Goal: Transaction & Acquisition: Purchase product/service

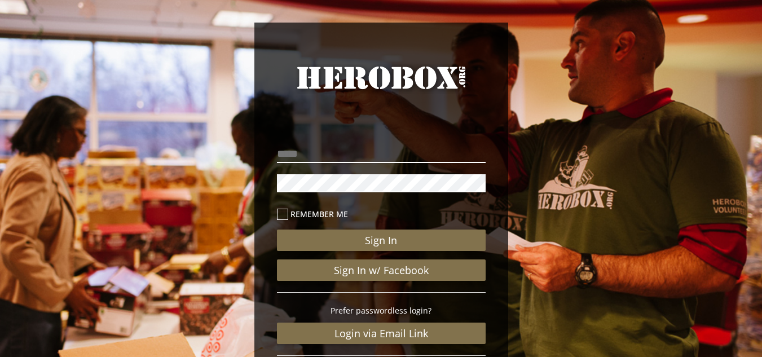
click at [331, 153] on input "email" at bounding box center [381, 154] width 209 height 18
type input "**********"
click at [282, 215] on icon at bounding box center [282, 214] width 11 height 11
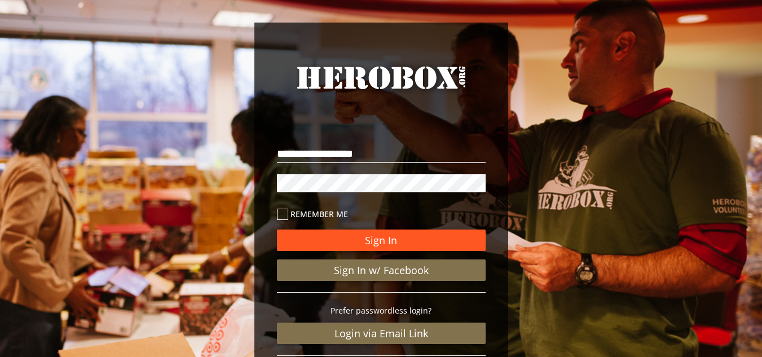
click at [363, 245] on button "Sign In" at bounding box center [381, 239] width 209 height 21
click at [364, 249] on button "Sign In" at bounding box center [381, 239] width 209 height 21
click at [416, 240] on button "Sign In" at bounding box center [381, 239] width 209 height 21
click at [374, 236] on button "Sign In" at bounding box center [381, 239] width 209 height 21
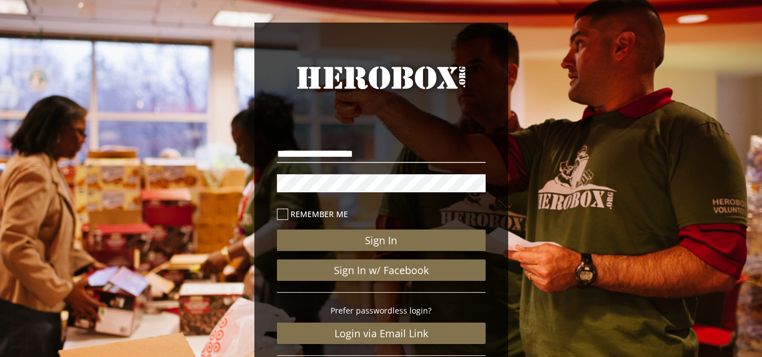
drag, startPoint x: 544, startPoint y: 188, endPoint x: 529, endPoint y: 41, distance: 147.3
click at [529, 41] on div "**********" at bounding box center [381, 233] width 762 height 466
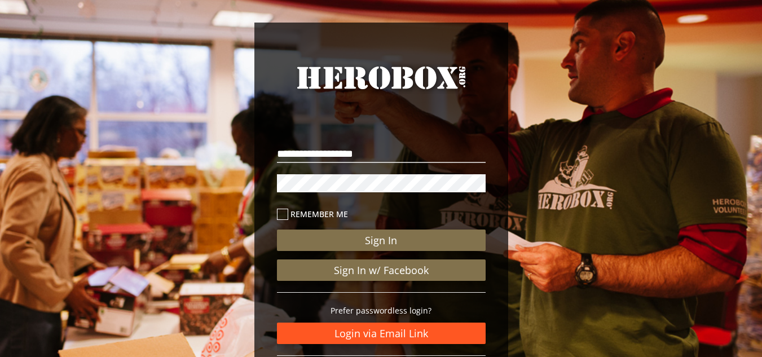
click at [385, 333] on link "Login via Email Link" at bounding box center [381, 332] width 209 height 21
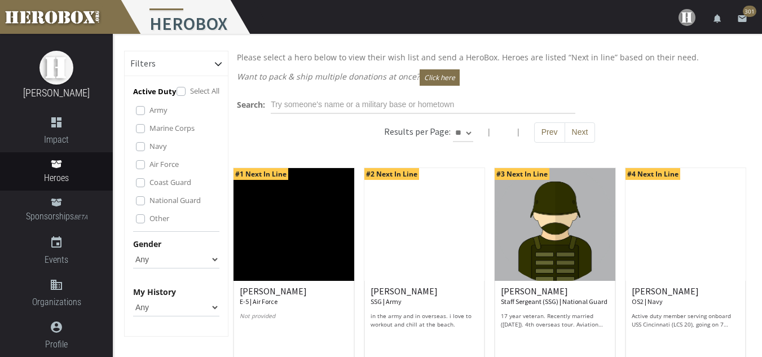
scroll to position [56, 0]
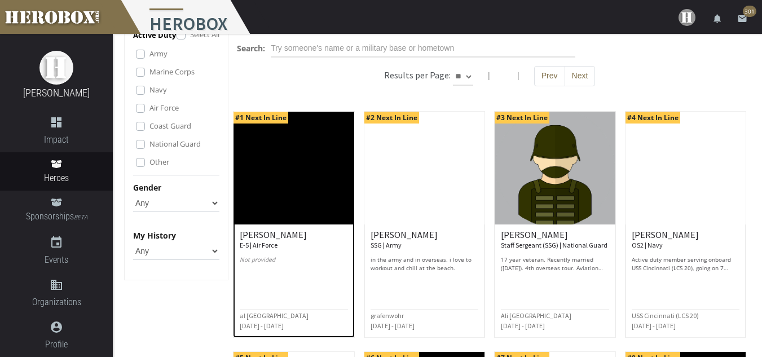
click at [322, 213] on img at bounding box center [293, 168] width 120 height 113
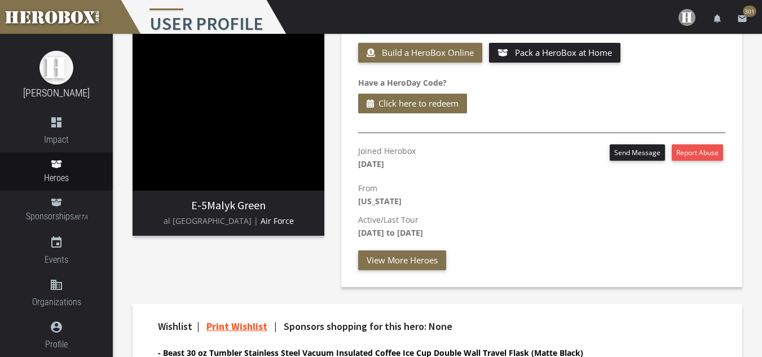
scroll to position [56, 0]
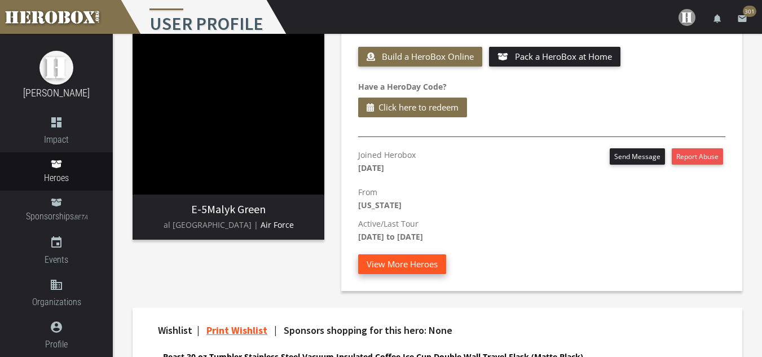
click at [413, 262] on button "View More Heroes" at bounding box center [402, 264] width 88 height 20
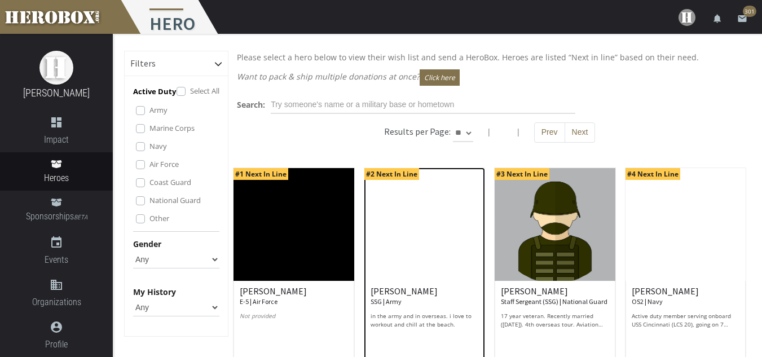
click at [429, 203] on img at bounding box center [424, 224] width 120 height 113
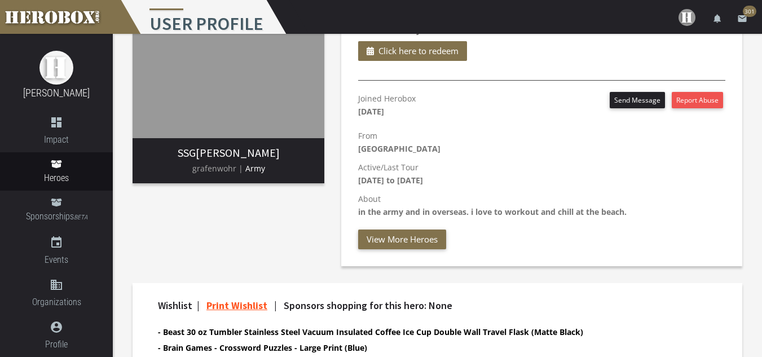
scroll to position [44, 0]
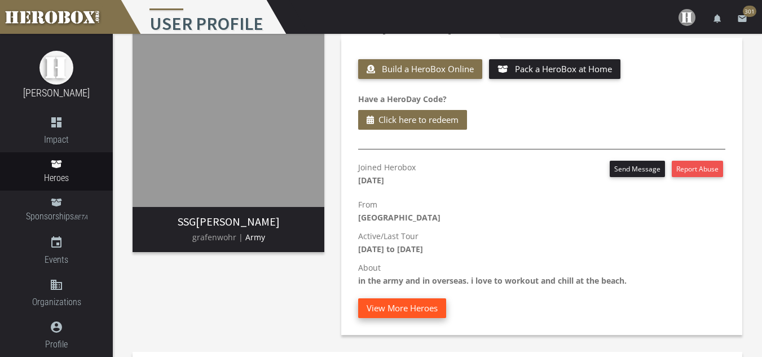
click at [388, 303] on button "View More Heroes" at bounding box center [402, 308] width 88 height 20
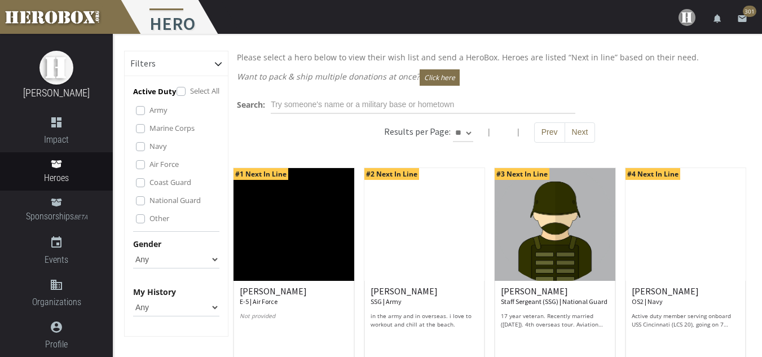
drag, startPoint x: 388, startPoint y: 303, endPoint x: 595, endPoint y: 156, distance: 253.9
click at [558, 233] on img at bounding box center [554, 224] width 120 height 113
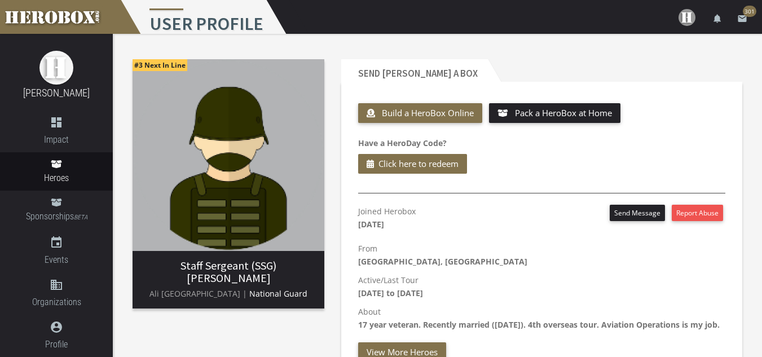
drag, startPoint x: 608, startPoint y: 153, endPoint x: 580, endPoint y: 142, distance: 30.7
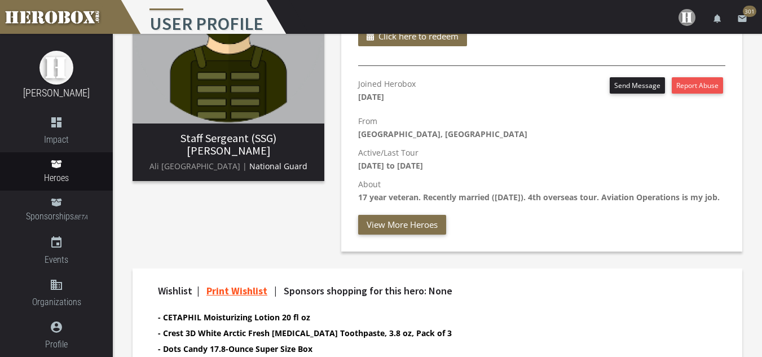
scroll to position [169, 0]
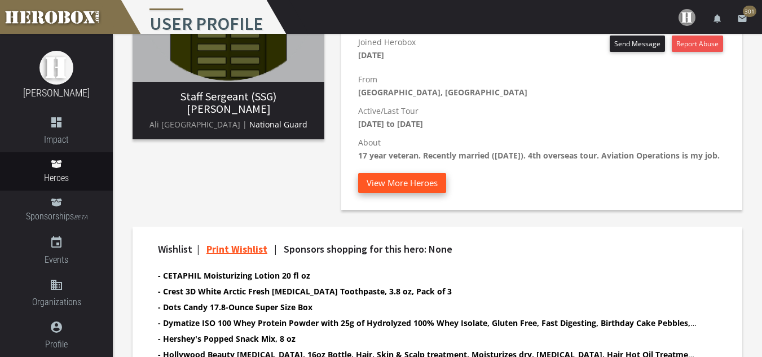
click at [417, 193] on button "View More Heroes" at bounding box center [402, 183] width 88 height 20
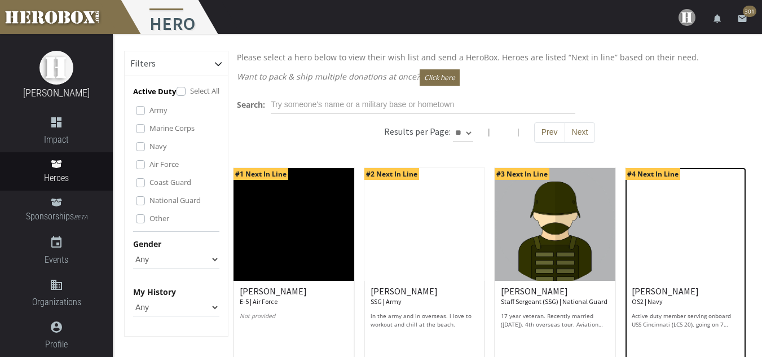
click at [681, 203] on img at bounding box center [685, 224] width 120 height 113
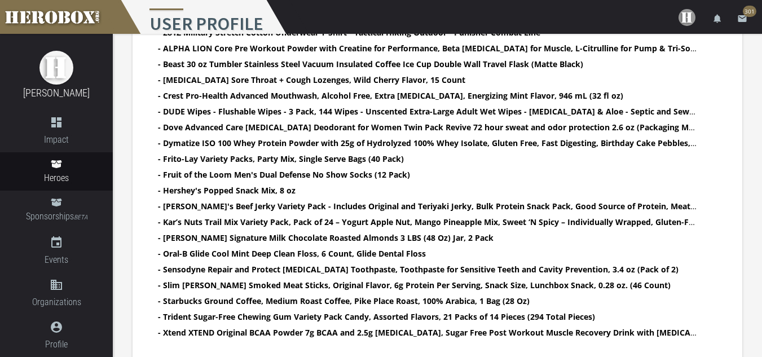
scroll to position [507, 0]
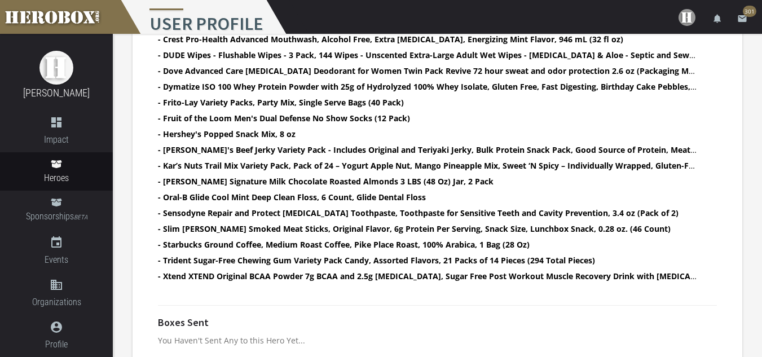
drag, startPoint x: 744, startPoint y: 143, endPoint x: 750, endPoint y: 144, distance: 6.8
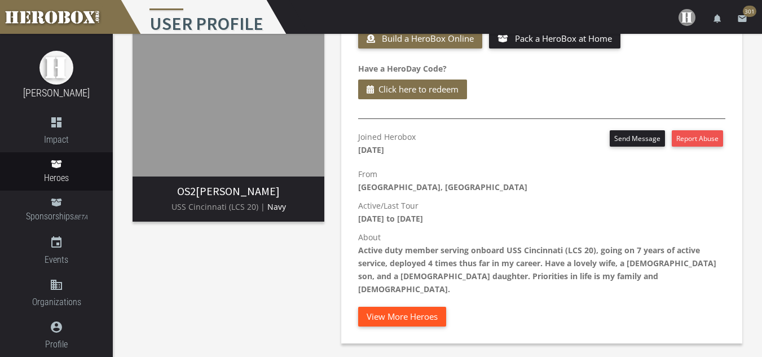
scroll to position [59, 0]
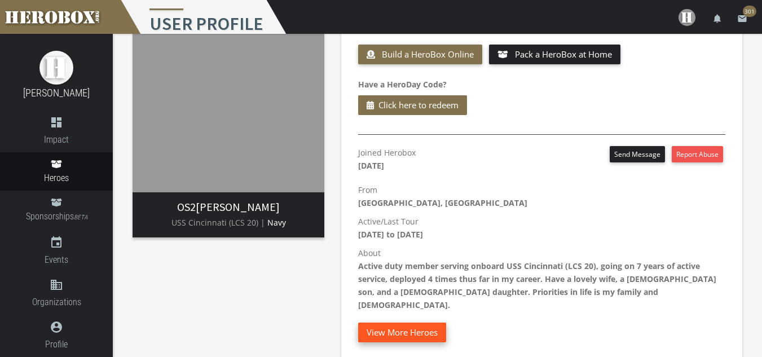
click at [429, 322] on button "View More Heroes" at bounding box center [402, 332] width 88 height 20
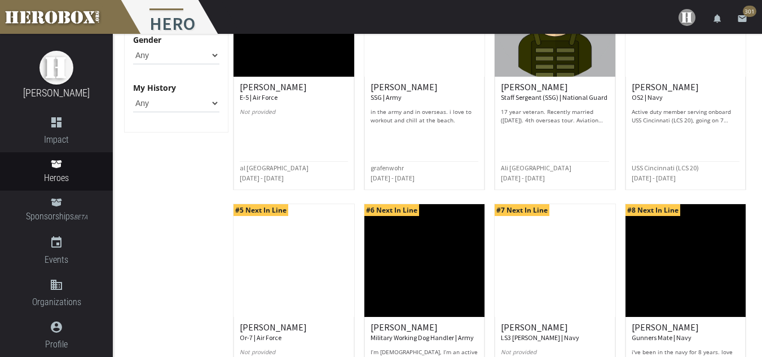
scroll to position [226, 0]
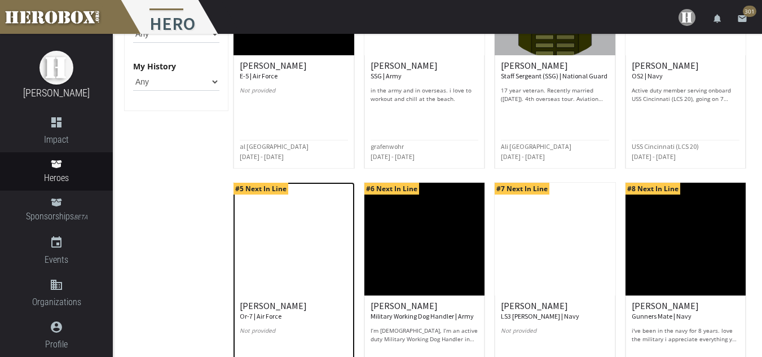
click at [244, 312] on small "Or-7 | Air Force" at bounding box center [261, 316] width 42 height 8
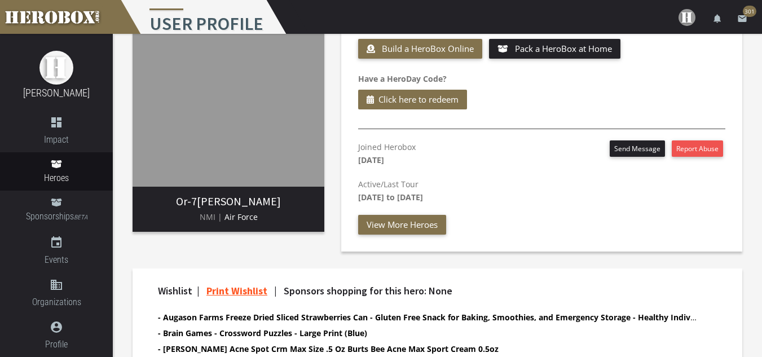
scroll to position [37, 0]
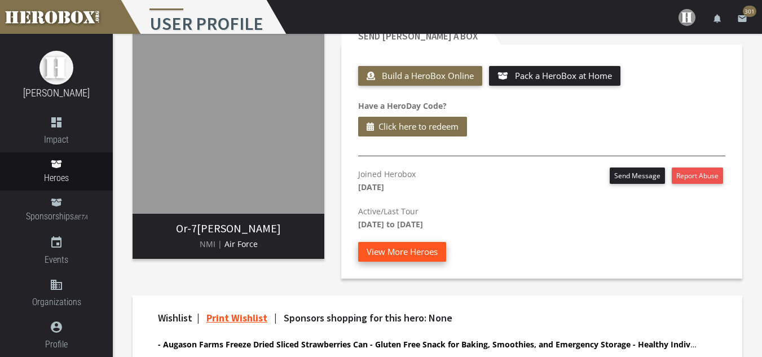
click at [409, 251] on button "View More Heroes" at bounding box center [402, 252] width 88 height 20
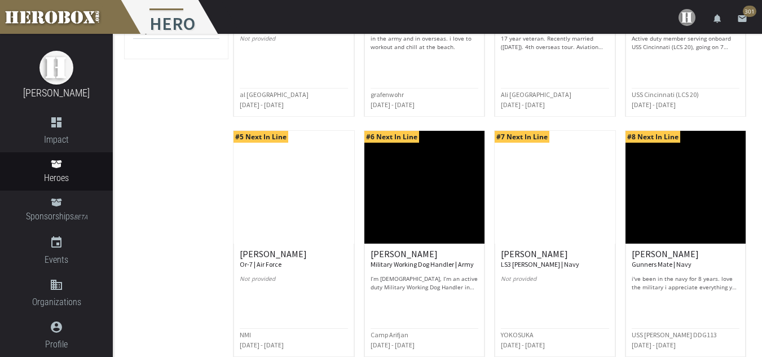
scroll to position [282, 0]
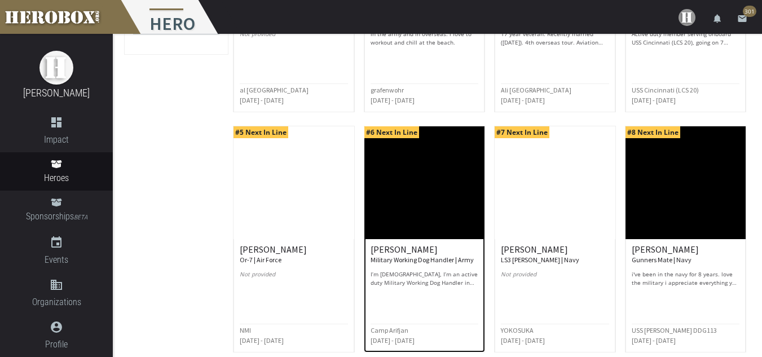
click at [427, 275] on p "I’m [DEMOGRAPHIC_DATA], I’m an active duty Military Working Dog Handler in the …" at bounding box center [424, 278] width 108 height 17
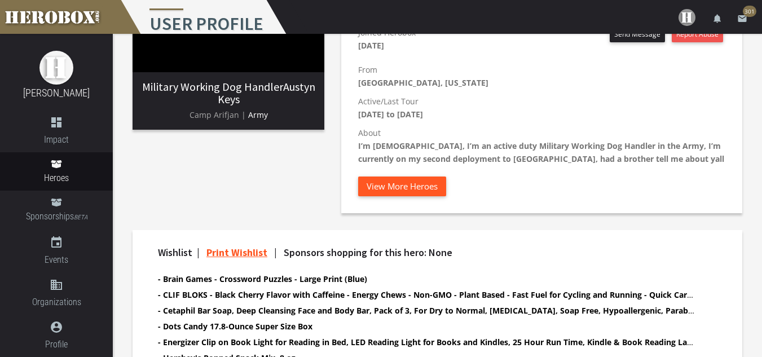
scroll to position [170, 0]
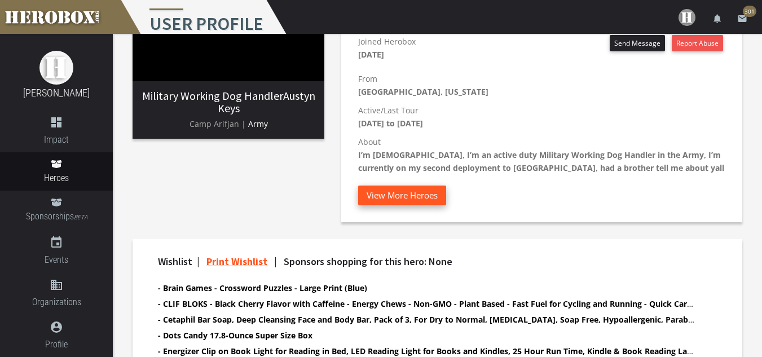
click at [405, 200] on button "View More Heroes" at bounding box center [402, 195] width 88 height 20
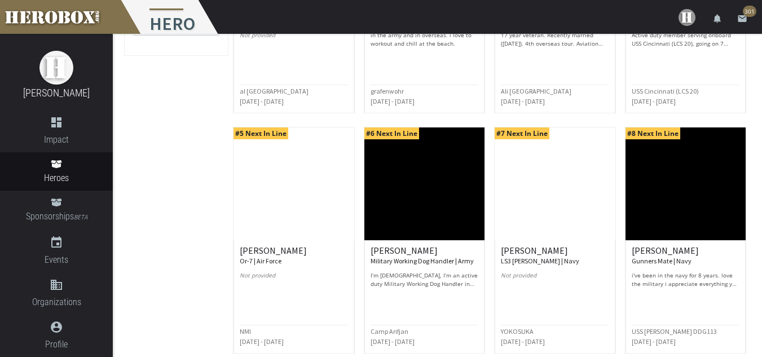
scroll to position [282, 0]
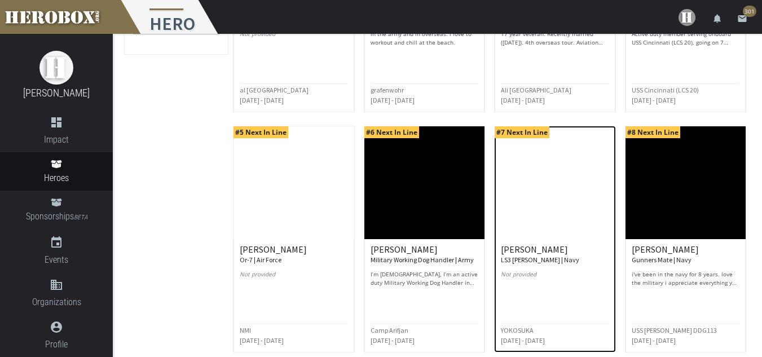
click at [530, 248] on h6 "[PERSON_NAME] LS3 [PERSON_NAME] | Navy" at bounding box center [555, 255] width 108 height 20
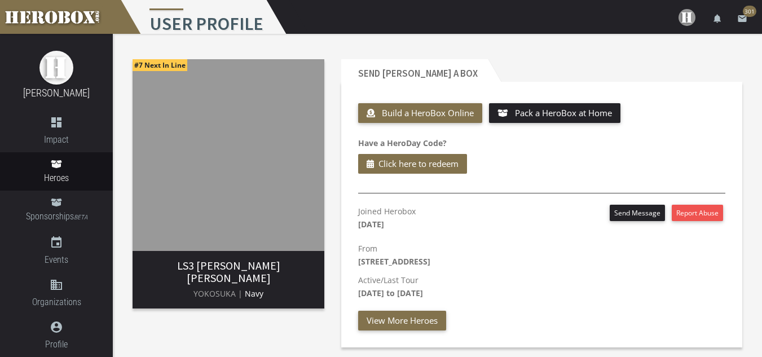
drag, startPoint x: 317, startPoint y: 145, endPoint x: 647, endPoint y: 49, distance: 343.6
click at [647, 49] on div "#7 Next In Line LS3 [PERSON_NAME] [PERSON_NAME] YOKOSUKA | Navy Send FRANKLIN a…" at bounding box center [437, 342] width 649 height 617
click at [385, 317] on button "View More Heroes" at bounding box center [402, 321] width 88 height 20
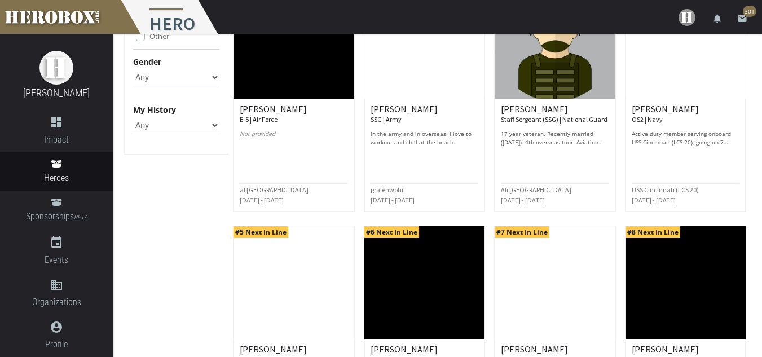
scroll to position [226, 0]
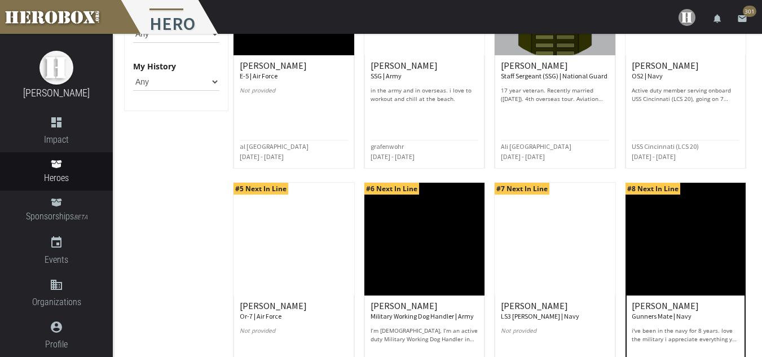
click at [681, 220] on img at bounding box center [685, 239] width 120 height 113
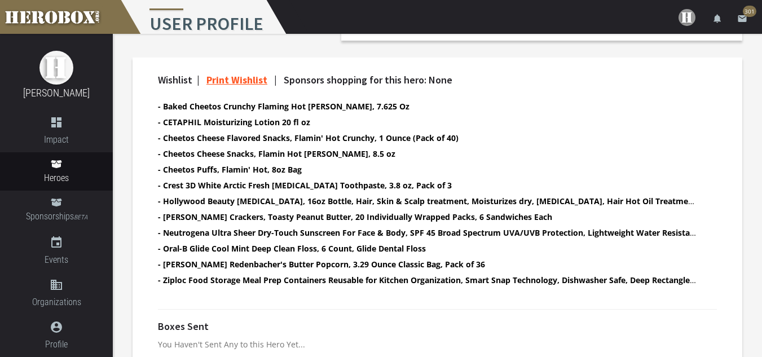
scroll to position [357, 0]
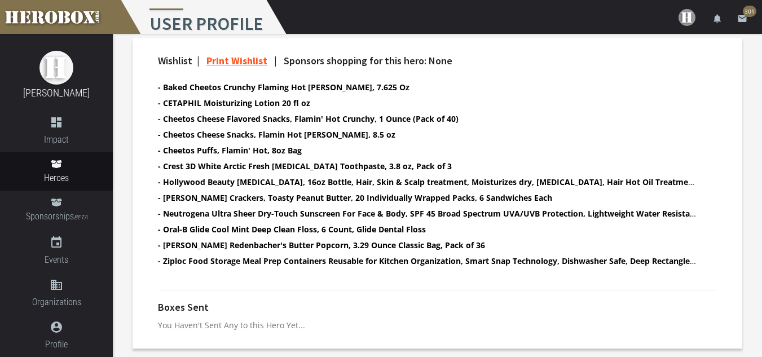
drag, startPoint x: 417, startPoint y: 116, endPoint x: 408, endPoint y: 11, distance: 105.8
drag, startPoint x: 408, startPoint y: 11, endPoint x: 337, endPoint y: 285, distance: 283.2
click at [337, 285] on div at bounding box center [437, 290] width 576 height 23
drag, startPoint x: 287, startPoint y: 210, endPoint x: 540, endPoint y: 127, distance: 265.8
click at [540, 128] on li "- Cheetos Cheese Snacks, Flamin Hot [PERSON_NAME], 8.5 oz" at bounding box center [427, 134] width 539 height 13
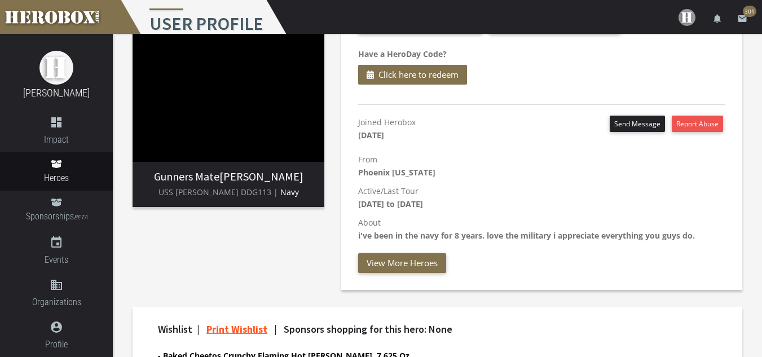
scroll to position [19, 0]
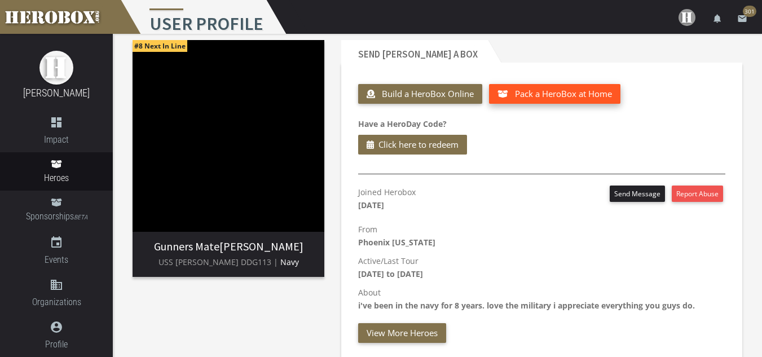
click at [565, 91] on span "Pack a HeroBox at Home" at bounding box center [563, 93] width 97 height 11
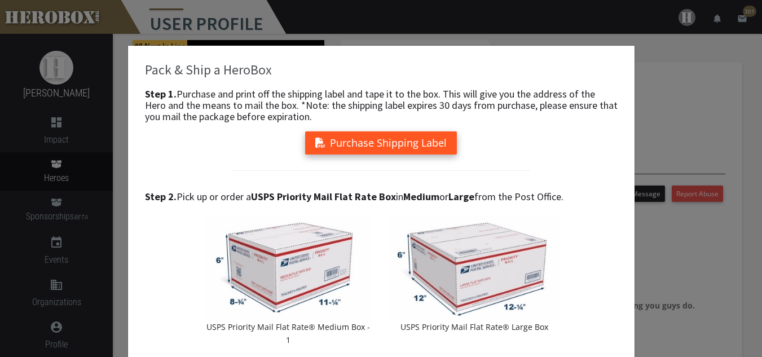
click at [395, 142] on button "Purchase Shipping Label" at bounding box center [381, 142] width 152 height 23
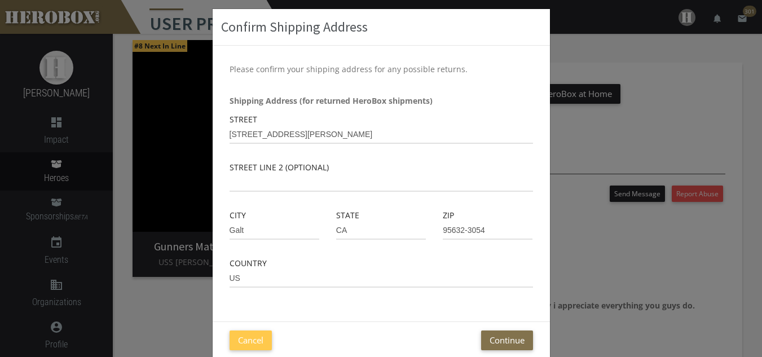
scroll to position [56, 0]
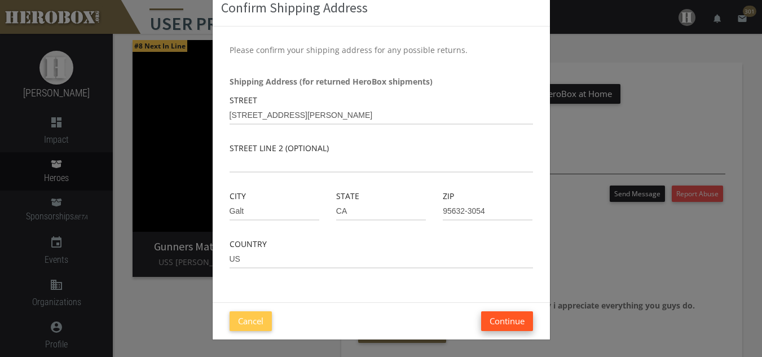
click at [504, 324] on button "Continue" at bounding box center [507, 321] width 52 height 20
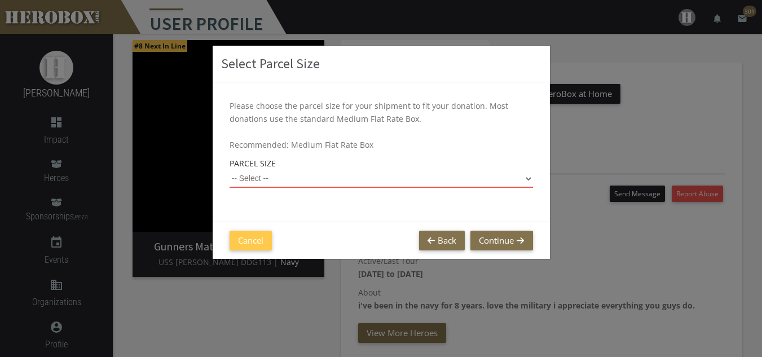
click at [526, 177] on select "-- Select -- Small Flat Rate Envelope (Est. $11.38) Medium Flat Rate Box (Est. …" at bounding box center [380, 179] width 303 height 18
click at [229, 170] on select "-- Select -- Small Flat Rate Envelope (Est. $11.38) Medium Flat Rate Box (Est. …" at bounding box center [380, 179] width 303 height 18
select select "Large Flat Rate Box"
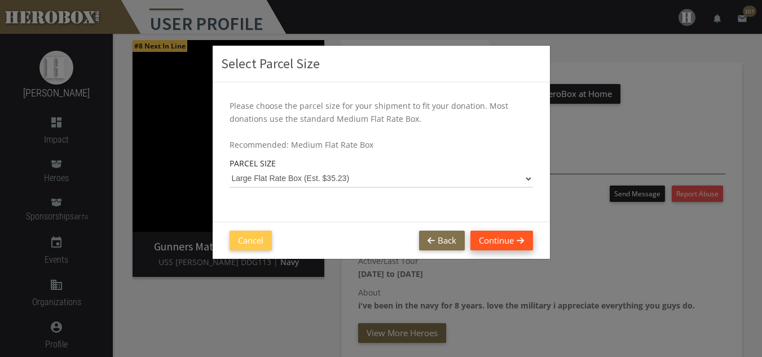
click at [501, 246] on button "Continue" at bounding box center [501, 241] width 62 height 20
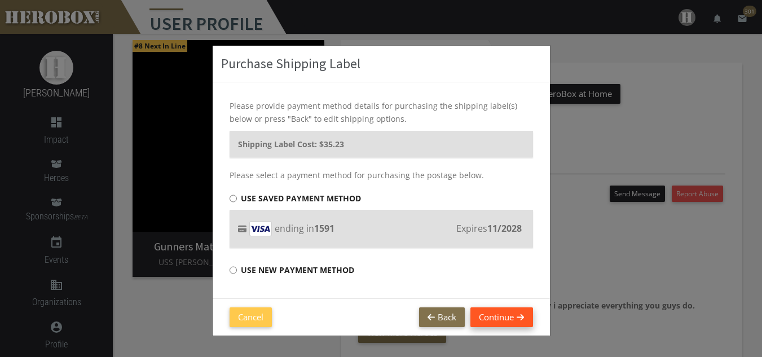
click at [503, 317] on button "Continue" at bounding box center [501, 317] width 62 height 20
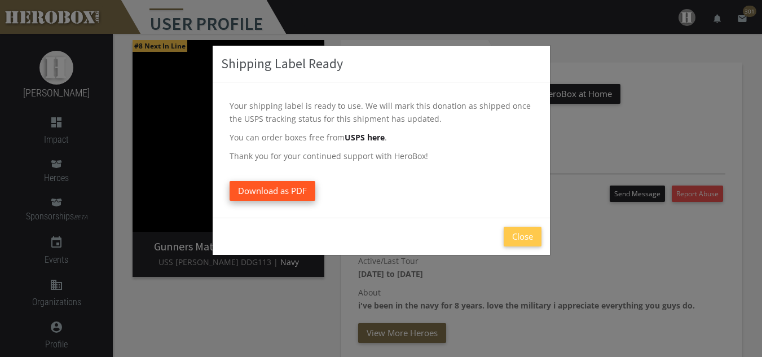
click at [290, 192] on span "Download as PDF" at bounding box center [272, 190] width 69 height 11
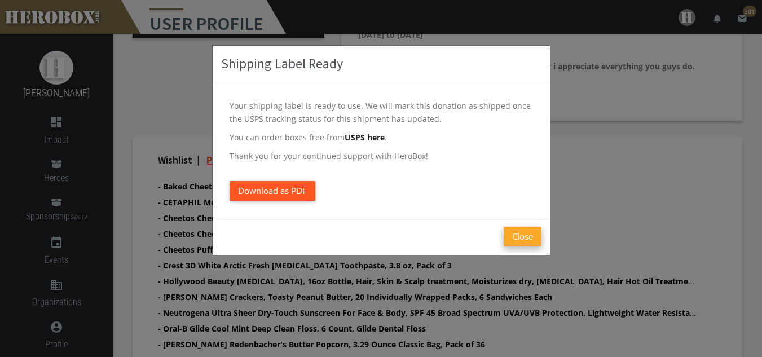
scroll to position [343, 0]
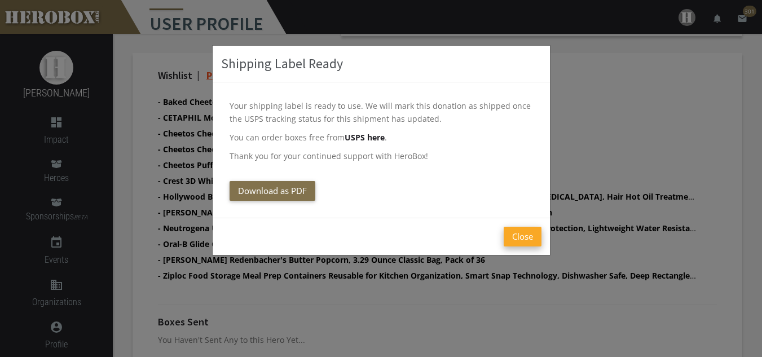
click at [534, 234] on button "Close" at bounding box center [522, 237] width 38 height 20
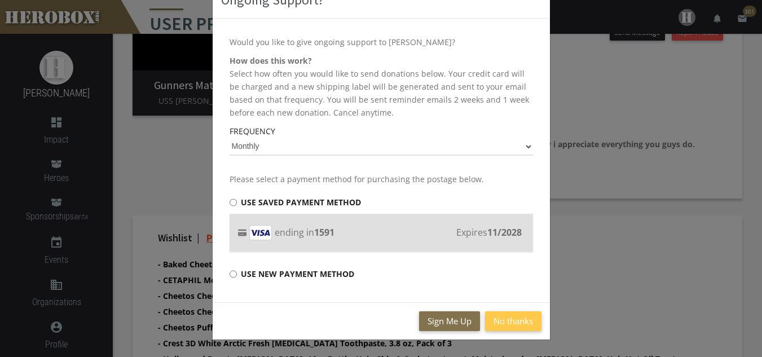
scroll to position [203, 0]
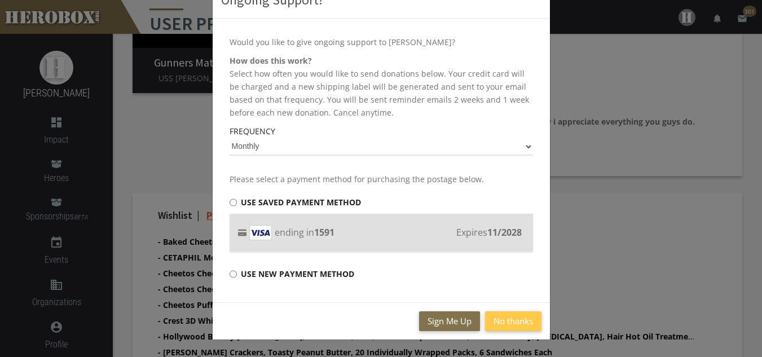
drag, startPoint x: 504, startPoint y: 327, endPoint x: 715, endPoint y: 264, distance: 220.0
click at [717, 262] on div "Ongoing Support? Would you like to give ongoing support to [PERSON_NAME]? How d…" at bounding box center [381, 178] width 762 height 357
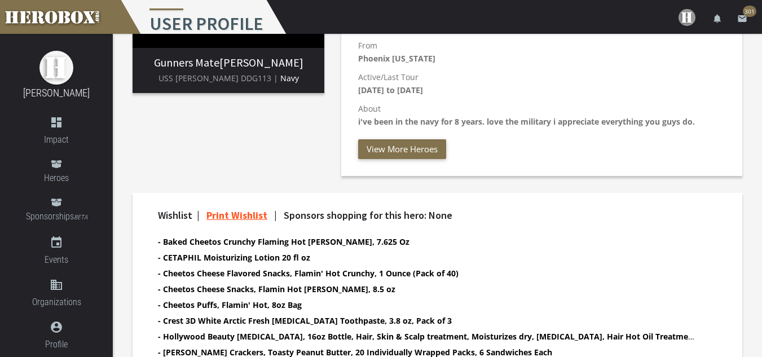
scroll to position [0, 0]
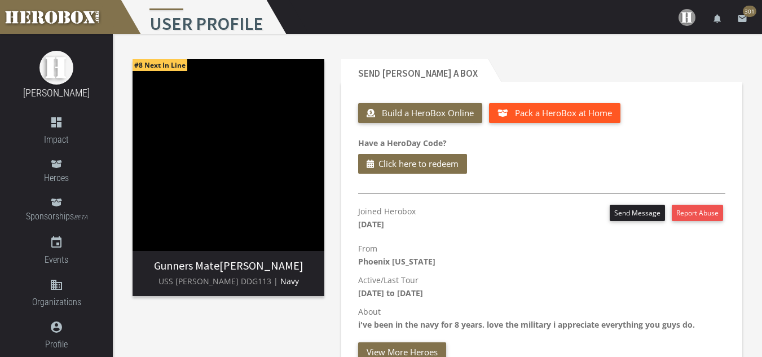
click at [489, 103] on button "Pack a HeroBox at Home" at bounding box center [554, 113] width 131 height 20
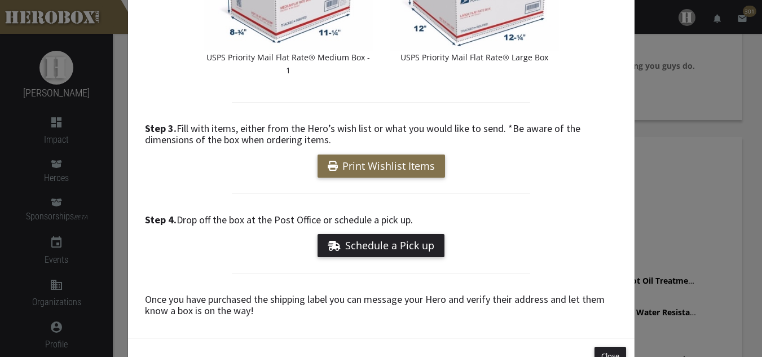
scroll to position [357, 0]
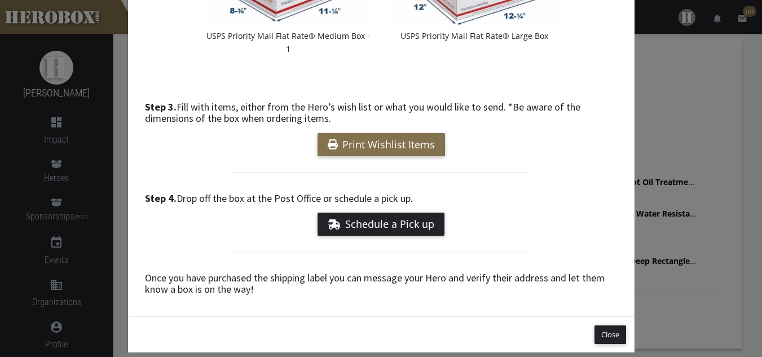
click at [690, 107] on div "Pack & Ship a HeroBox Step 1. Purchase and print off the shipping label and tap…" at bounding box center [381, 178] width 762 height 357
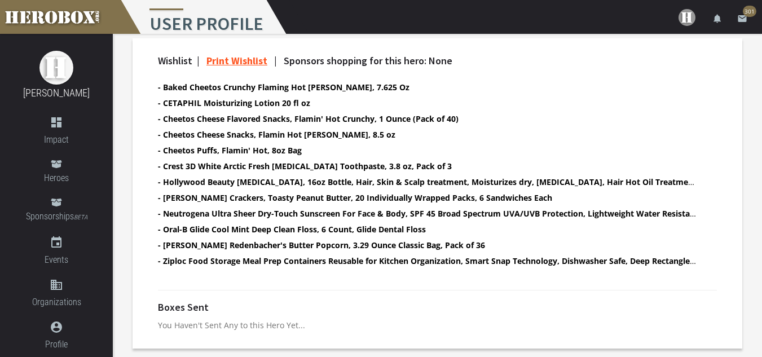
scroll to position [188, 0]
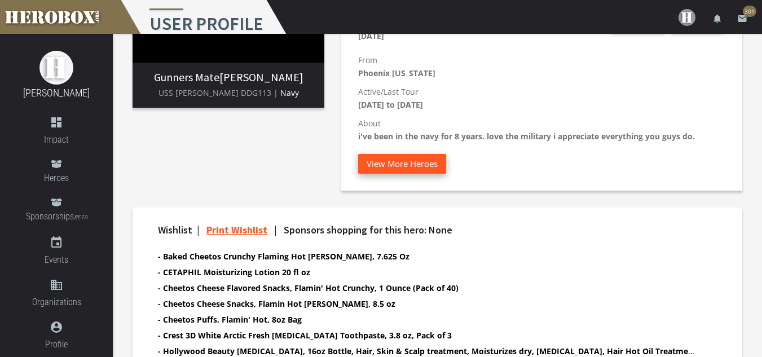
click at [397, 160] on div "#8 Next In Line Gunners [PERSON_NAME] USS [PERSON_NAME] DDG113 | Navy Send [PER…" at bounding box center [437, 186] width 649 height 681
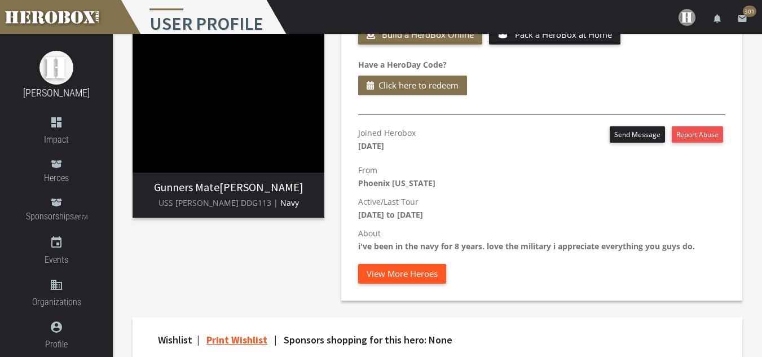
scroll to position [76, 0]
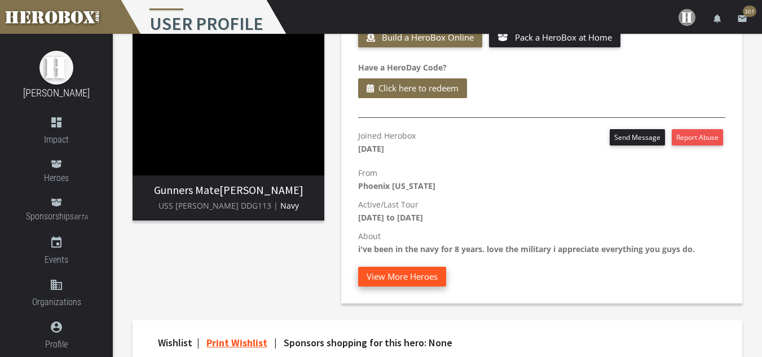
click at [414, 279] on button "View More Heroes" at bounding box center [402, 277] width 88 height 20
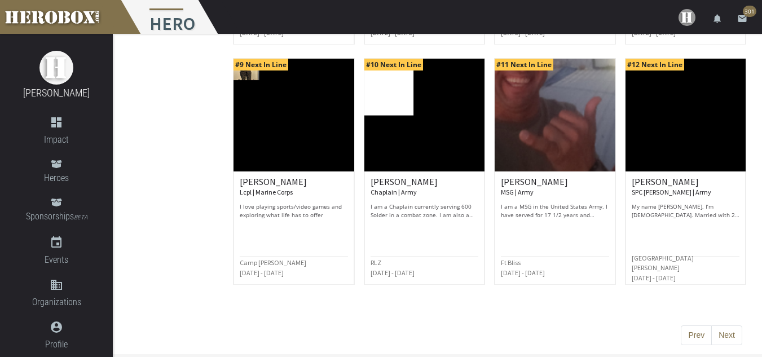
scroll to position [590, 0]
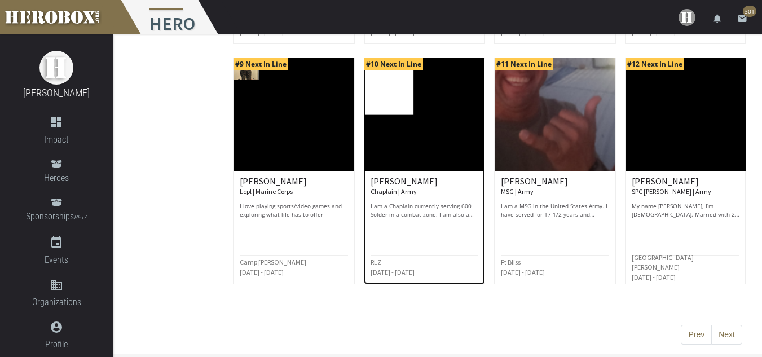
click at [401, 192] on small "Chaplain | Army" at bounding box center [393, 191] width 46 height 8
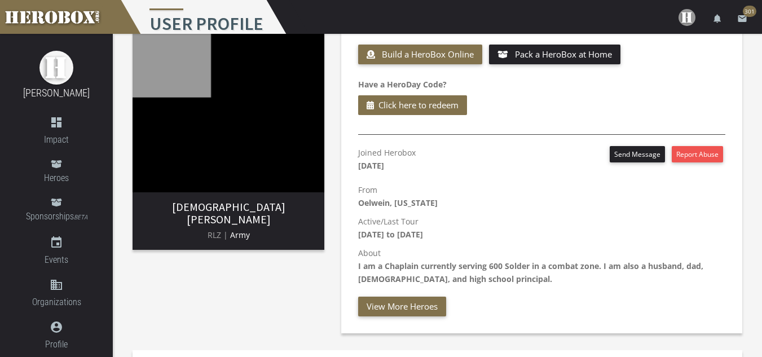
scroll to position [169, 0]
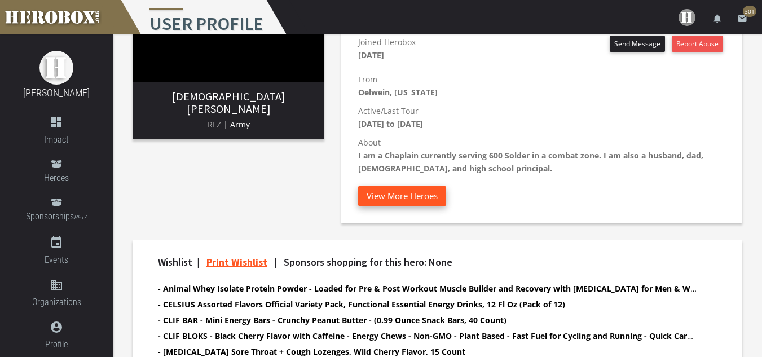
click at [382, 195] on button "View More Heroes" at bounding box center [402, 196] width 88 height 20
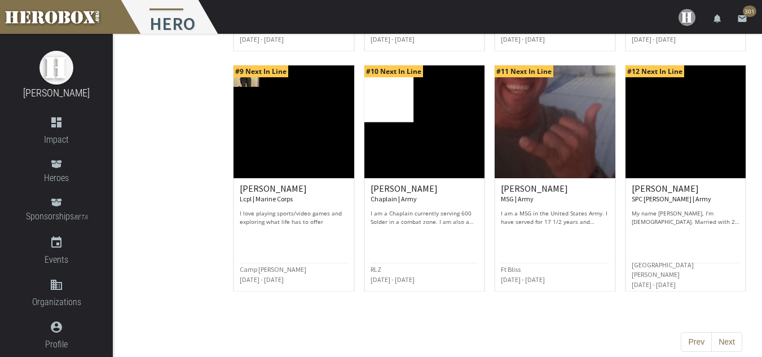
scroll to position [590, 0]
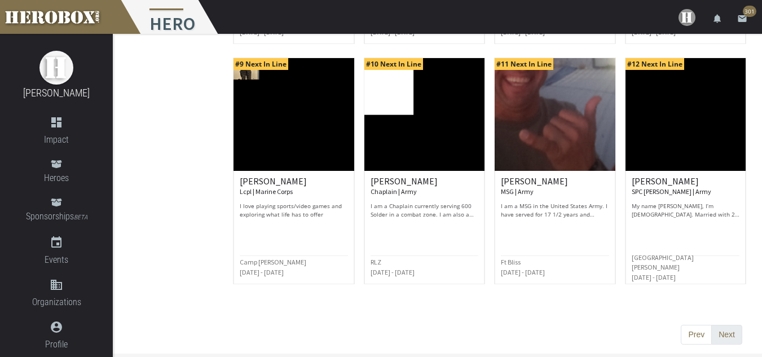
click at [721, 337] on button "Next" at bounding box center [726, 335] width 31 height 20
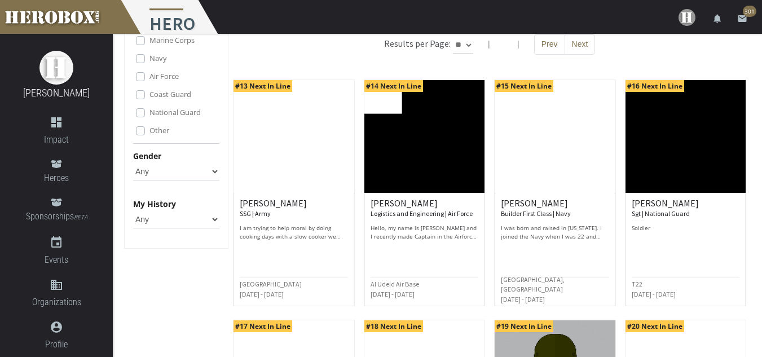
scroll to position [113, 0]
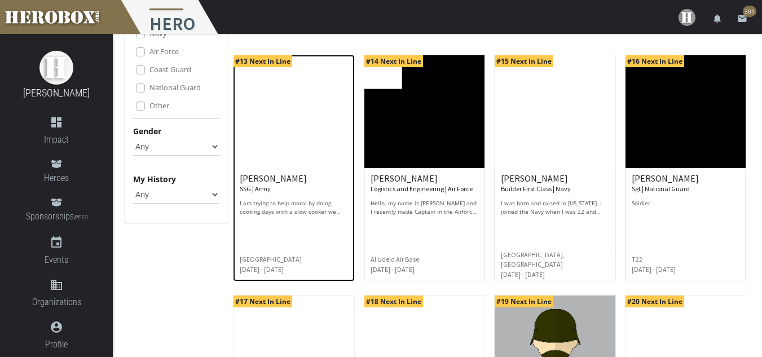
click at [289, 207] on p "I am trying to help moral by doing cooking days with a slow cooker we got. We d…" at bounding box center [294, 207] width 108 height 17
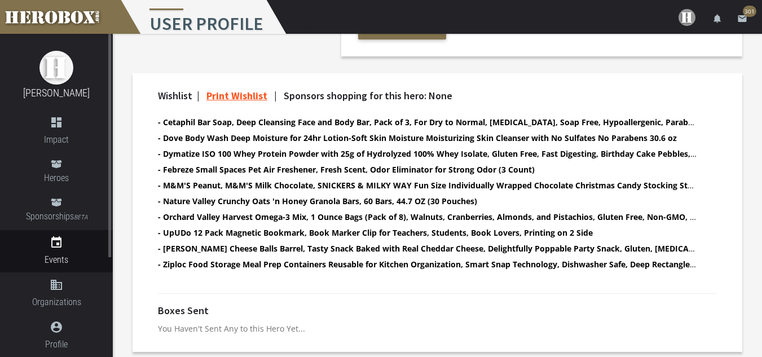
scroll to position [365, 0]
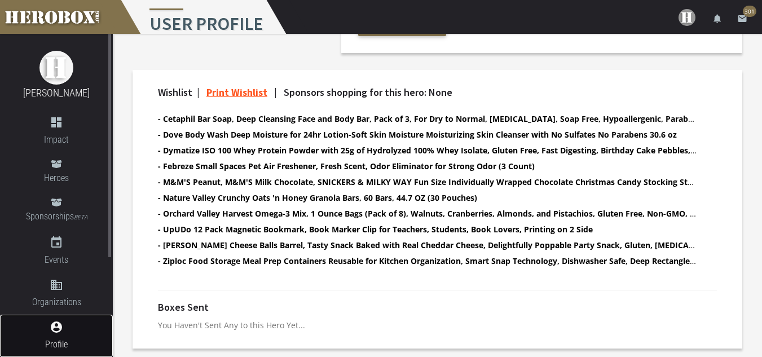
click at [8, 341] on span "Profile" at bounding box center [56, 344] width 113 height 14
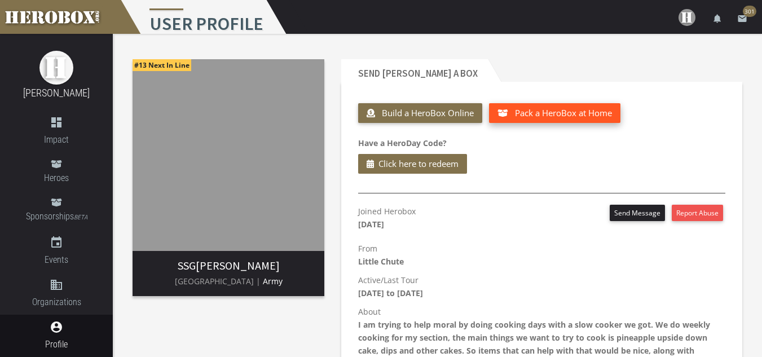
click at [561, 111] on span "Pack a HeroBox at Home" at bounding box center [563, 112] width 97 height 11
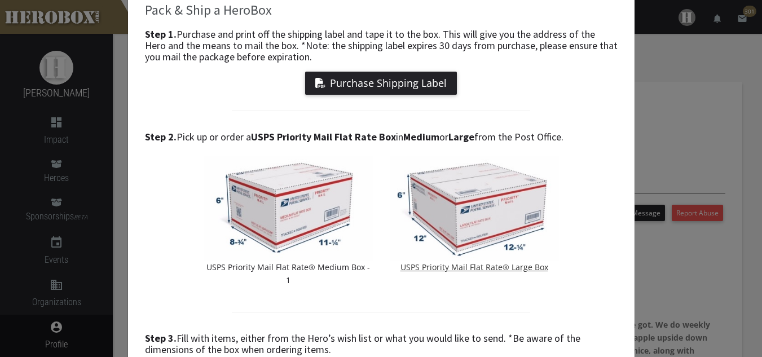
scroll to position [56, 0]
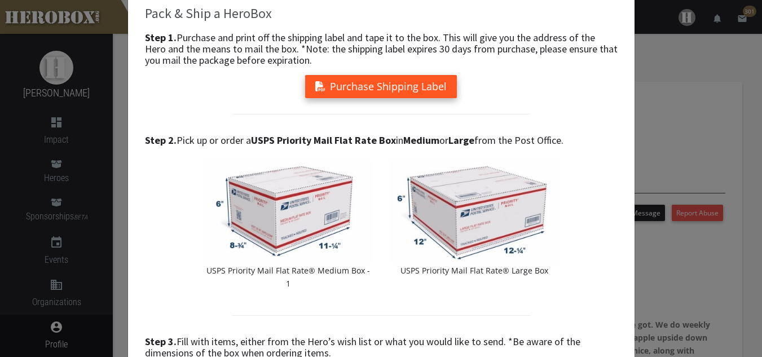
click at [404, 91] on button "Purchase Shipping Label" at bounding box center [381, 86] width 152 height 23
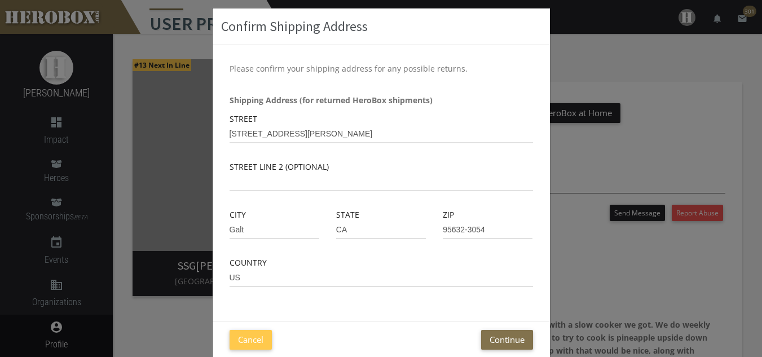
scroll to position [56, 0]
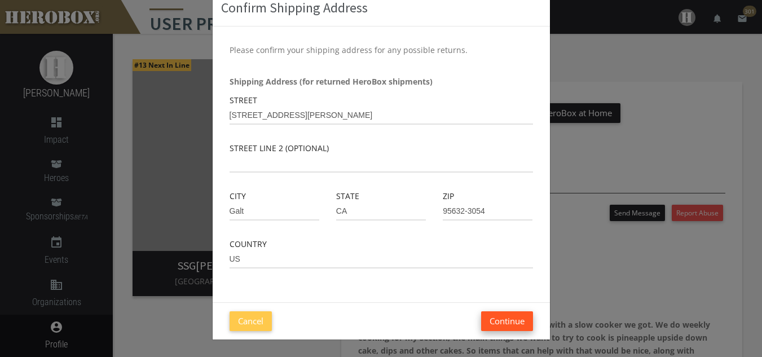
click at [501, 319] on button "Continue" at bounding box center [507, 321] width 52 height 20
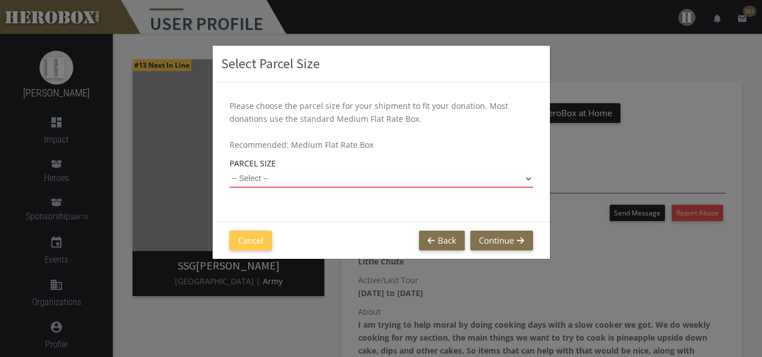
click at [527, 177] on select "-- Select -- Small Flat Rate Envelope (Est. $11.38) Medium Flat Rate Box (Est. …" at bounding box center [380, 179] width 303 height 18
click at [229, 170] on select "-- Select -- Small Flat Rate Envelope (Est. $11.38) Medium Flat Rate Box (Est. …" at bounding box center [380, 179] width 303 height 18
select select "Large Flat Rate Box"
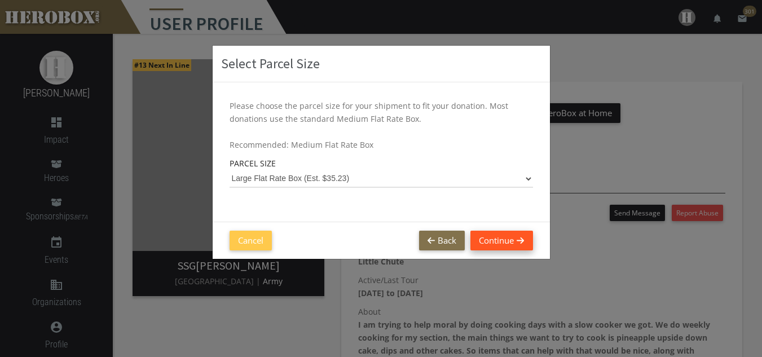
click at [512, 238] on button "Continue" at bounding box center [501, 241] width 62 height 20
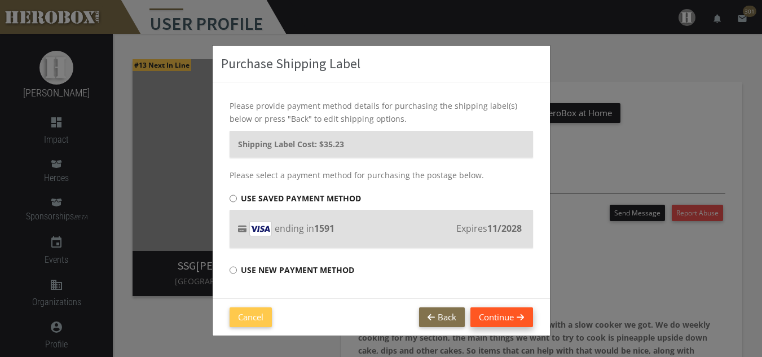
click at [500, 319] on button "Continue" at bounding box center [501, 317] width 62 height 20
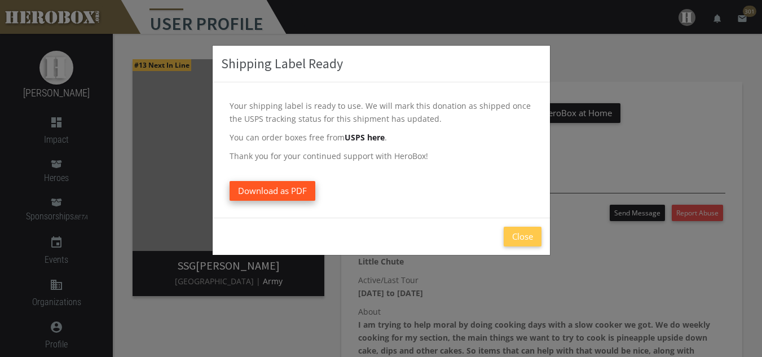
click at [306, 197] on link "Download as PDF" at bounding box center [272, 191] width 86 height 20
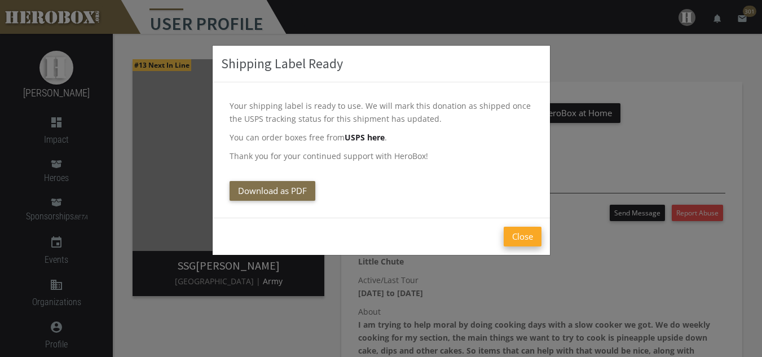
click at [512, 232] on button "Close" at bounding box center [522, 237] width 38 height 20
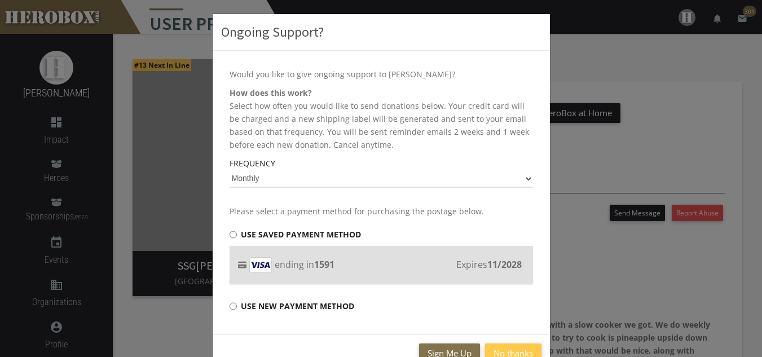
scroll to position [56, 0]
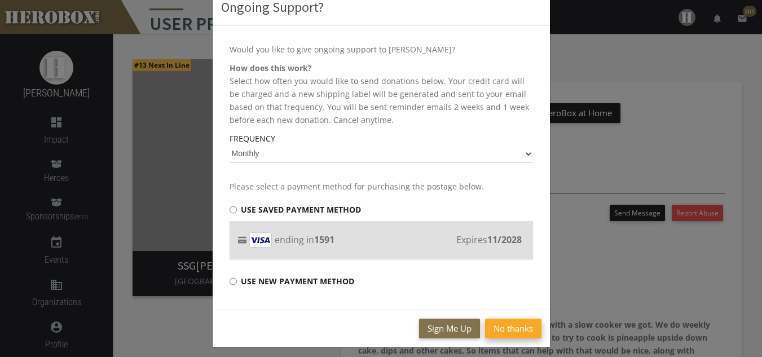
click at [502, 330] on button "No thanks" at bounding box center [513, 329] width 56 height 20
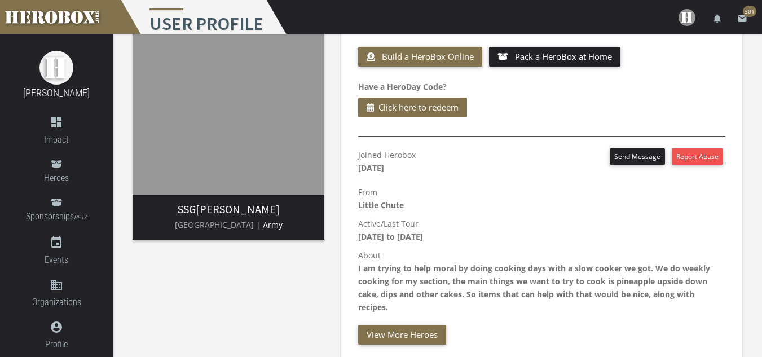
click at [334, 180] on div "Send [PERSON_NAME] a Box Build a HeroBox Online Pack a HeroBox at Home Have a H…" at bounding box center [542, 181] width 418 height 375
